Goal: Share content

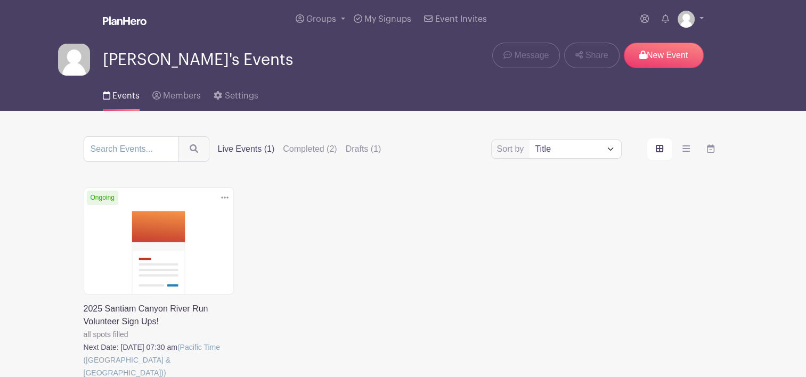
click at [84, 377] on link at bounding box center [84, 379] width 0 height 0
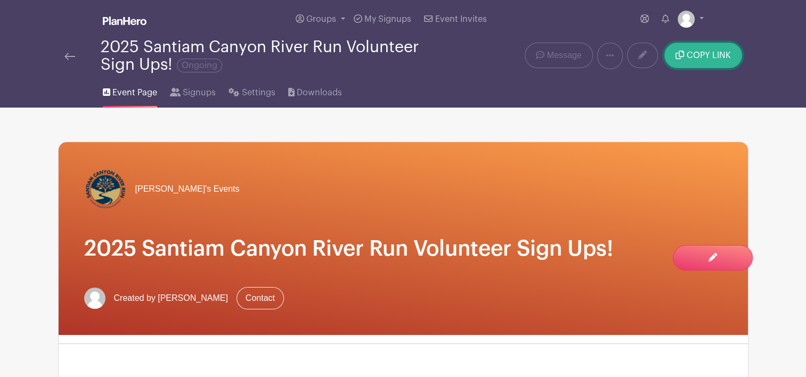
click at [702, 60] on span "COPY LINK" at bounding box center [709, 55] width 44 height 9
